Goal: Navigation & Orientation: Find specific page/section

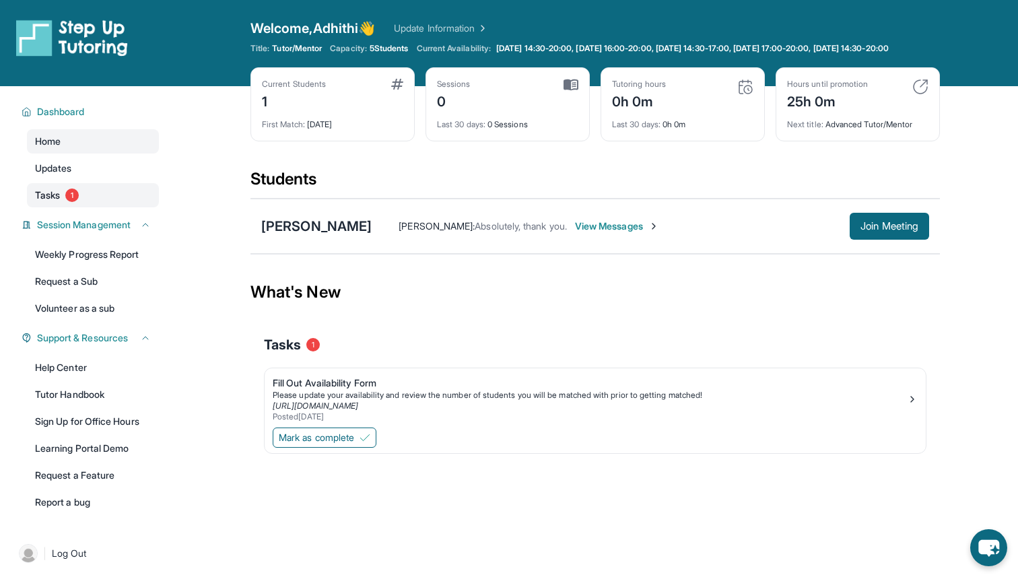
click at [102, 207] on link "Tasks 1" at bounding box center [93, 195] width 132 height 24
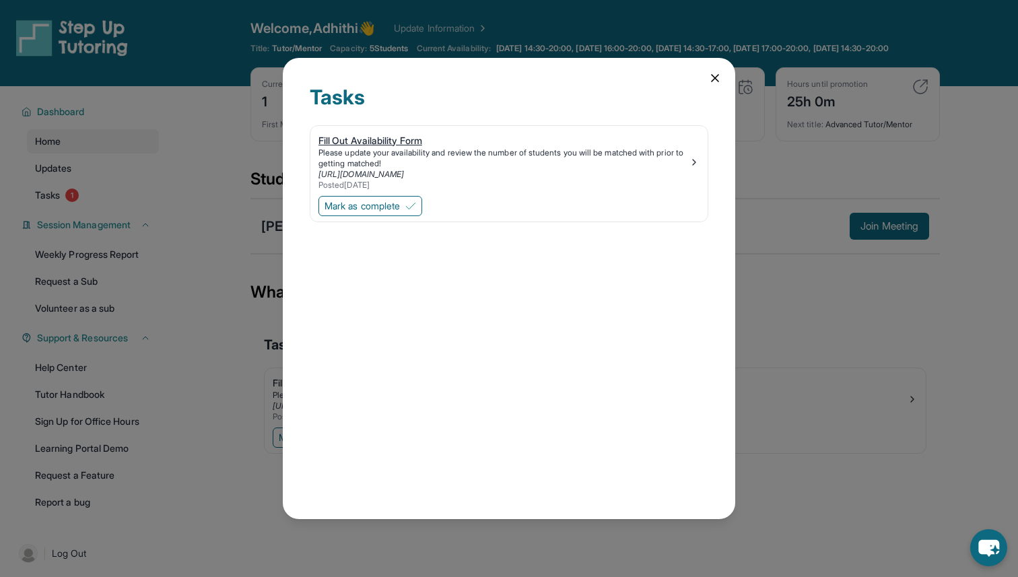
click at [489, 172] on div "[URL][DOMAIN_NAME]" at bounding box center [503, 174] width 370 height 11
click at [711, 77] on icon at bounding box center [714, 77] width 13 height 13
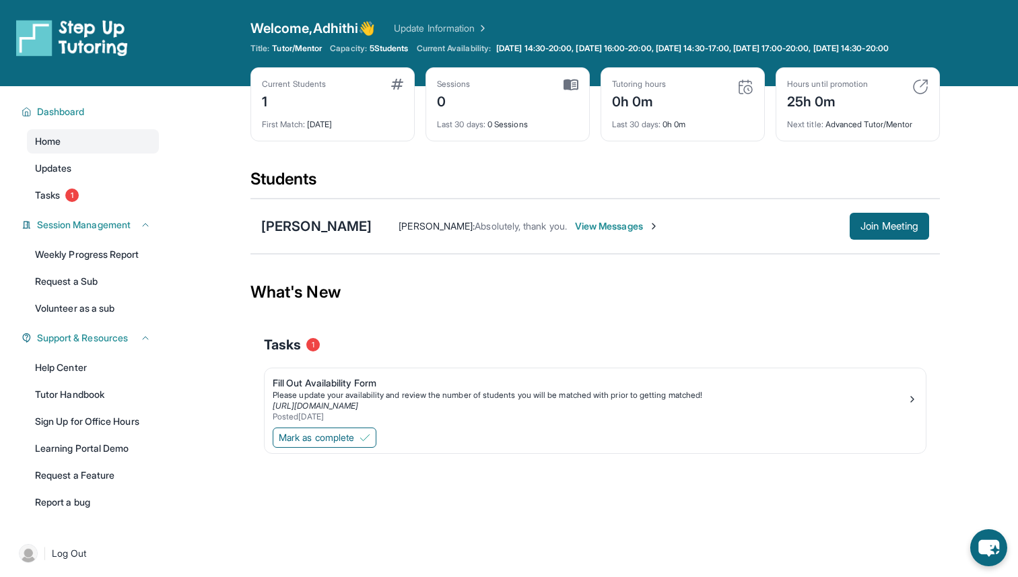
click at [596, 233] on span "View Messages" at bounding box center [617, 225] width 84 height 13
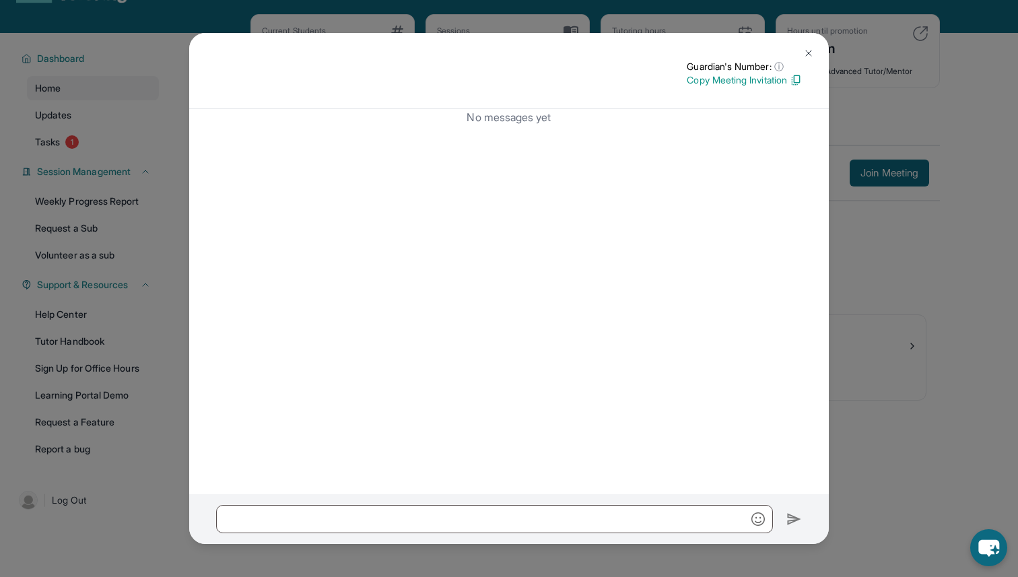
scroll to position [77, 0]
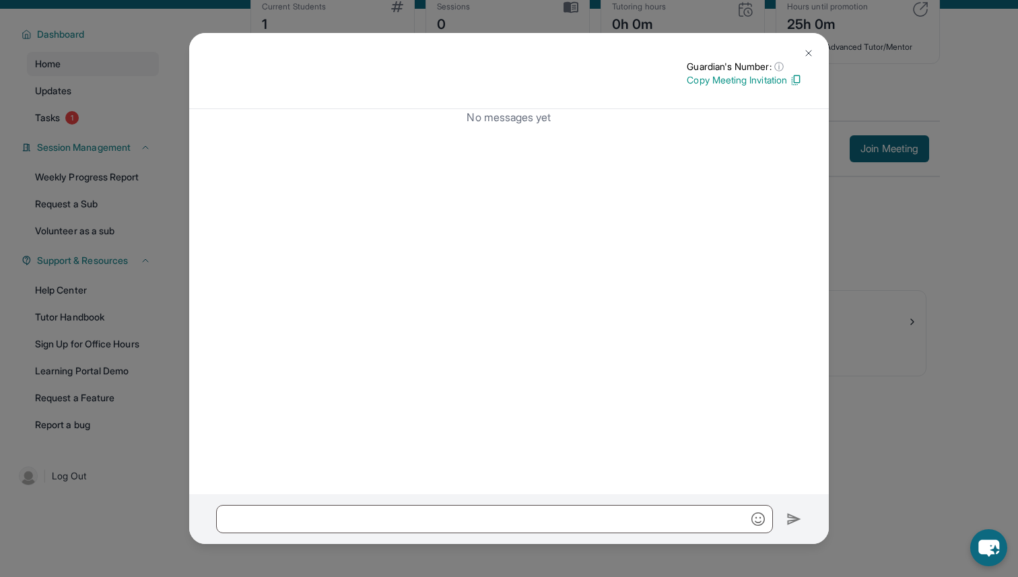
click at [809, 54] on img at bounding box center [808, 53] width 11 height 11
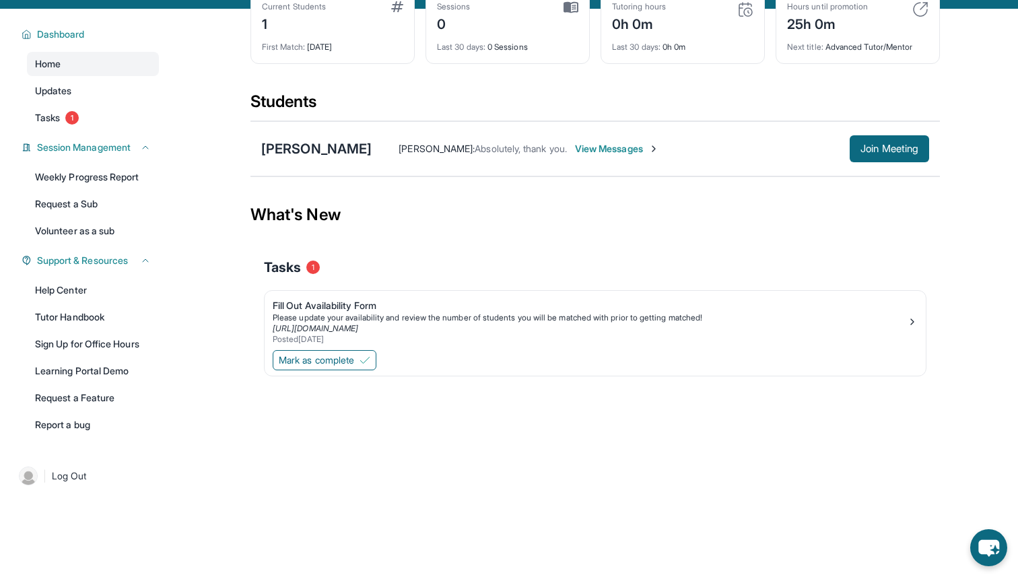
click at [602, 155] on span "View Messages" at bounding box center [617, 148] width 84 height 13
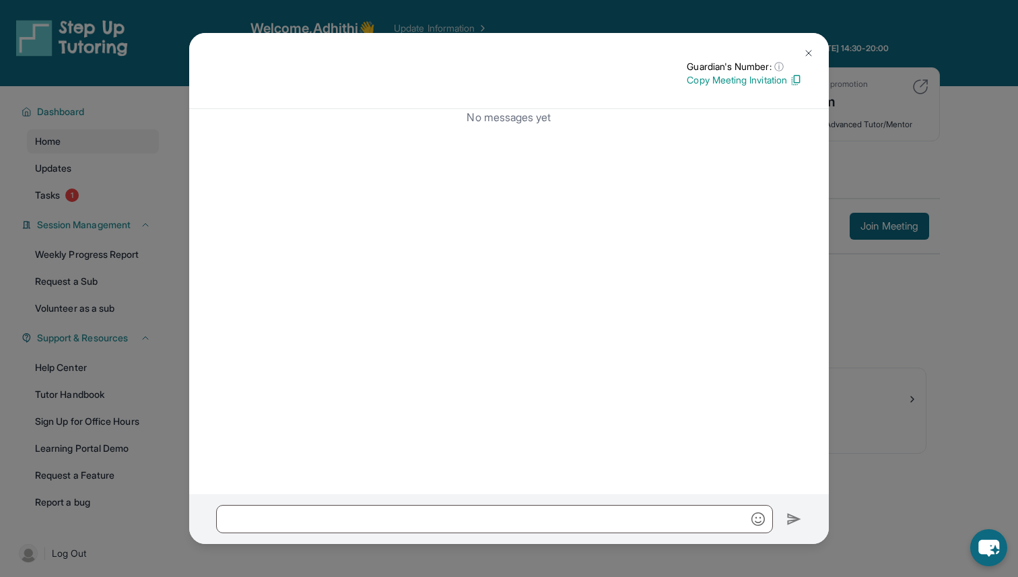
scroll to position [47, 0]
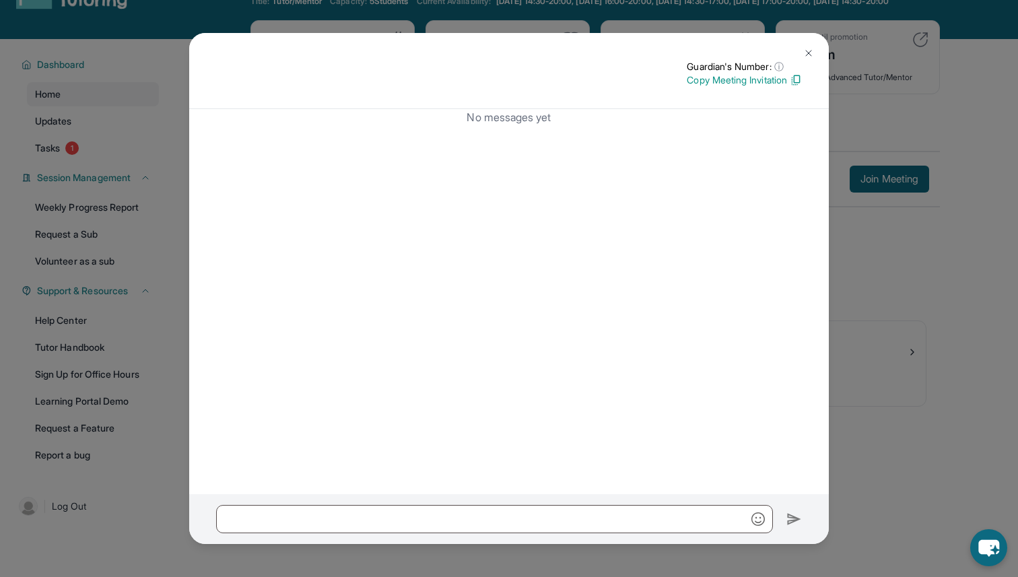
click at [802, 55] on button at bounding box center [808, 53] width 27 height 27
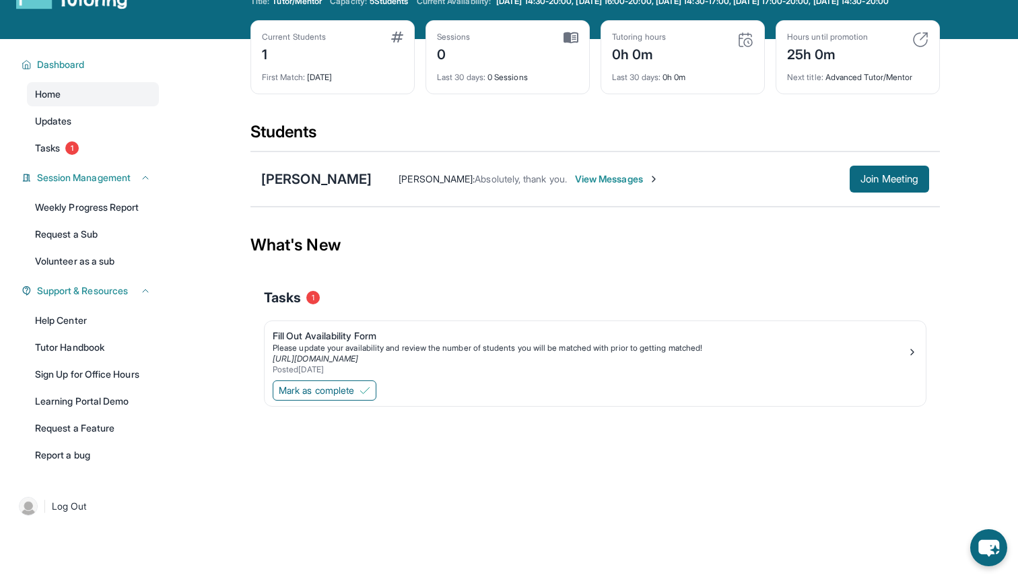
scroll to position [0, 0]
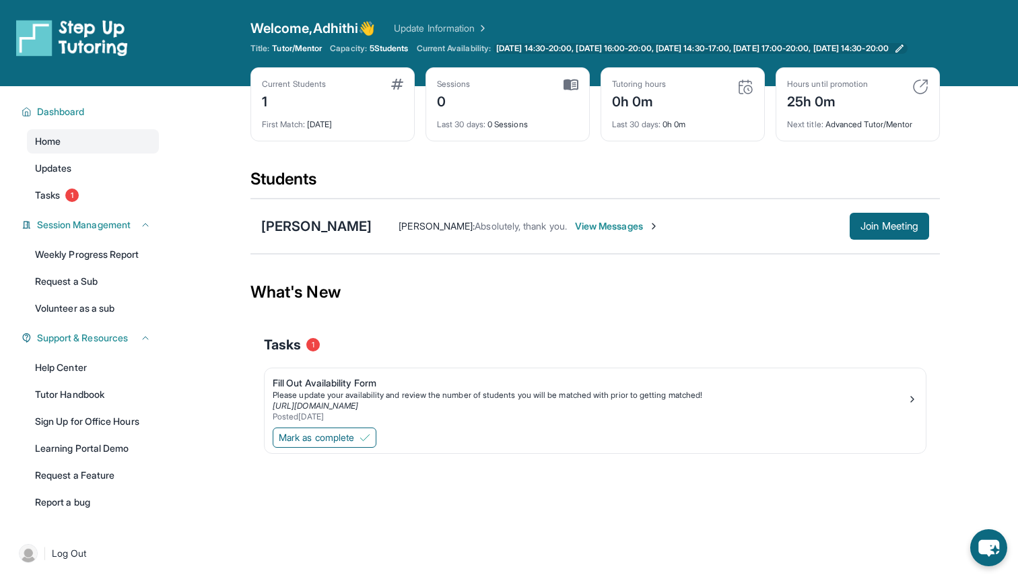
click at [578, 53] on span "[DATE] 14:30-20:00, [DATE] 16:00-20:00, [DATE] 14:30-17:00, [DATE] 17:00-20:00,…" at bounding box center [692, 48] width 392 height 11
click at [487, 26] on img at bounding box center [481, 28] width 13 height 13
click at [128, 151] on link "Home" at bounding box center [93, 141] width 132 height 24
